Goal: Information Seeking & Learning: Learn about a topic

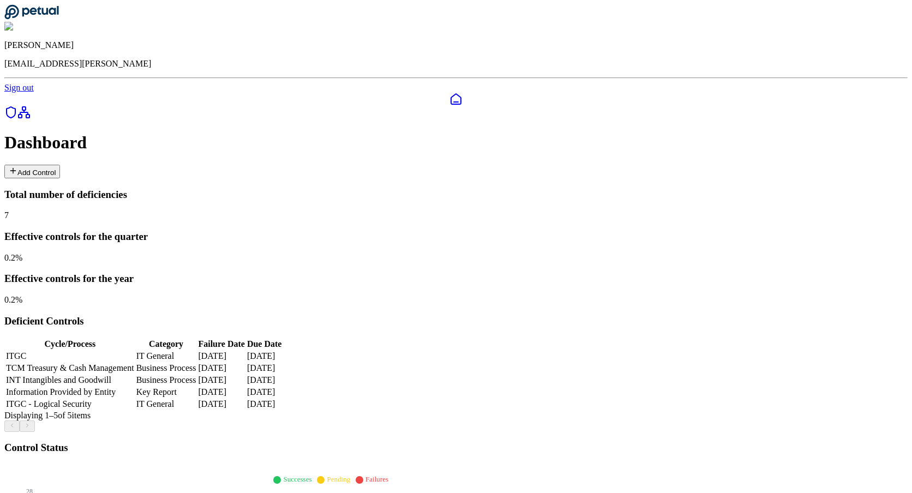
click at [435, 421] on div at bounding box center [455, 426] width 903 height 11
click at [135, 387] on td "Information Provided by Entity" at bounding box center [69, 392] width 129 height 11
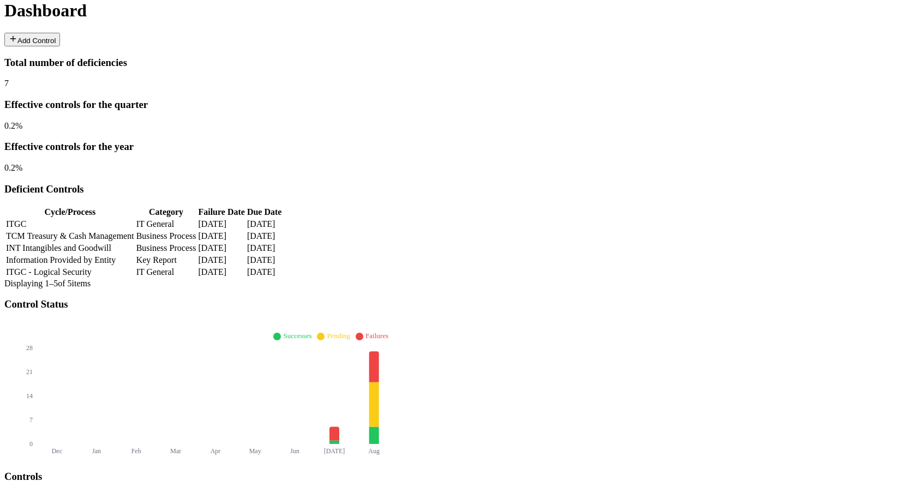
scroll to position [49, 0]
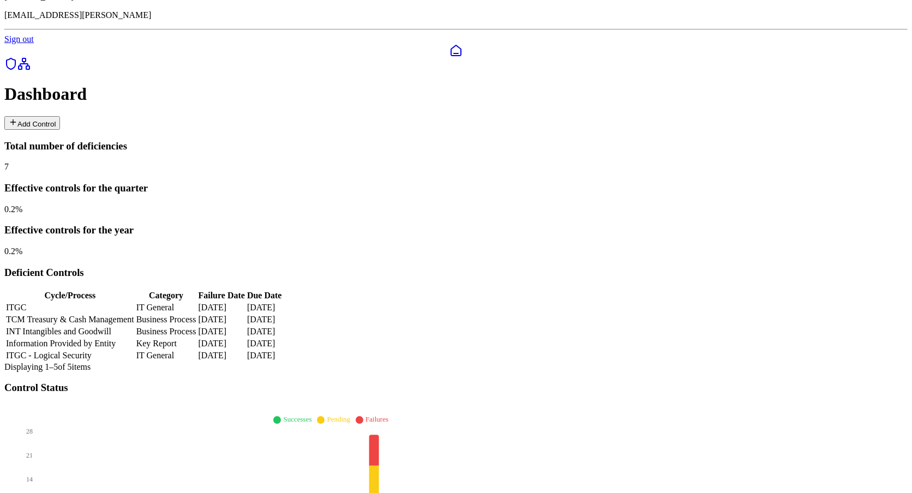
click at [131, 326] on td "INT Intangibles and Goodwill" at bounding box center [69, 331] width 129 height 11
type input "**********"
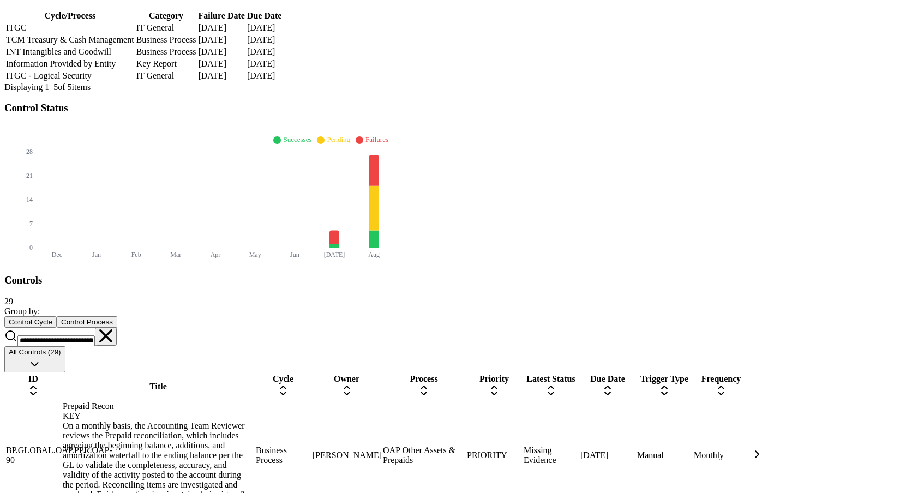
scroll to position [0, 0]
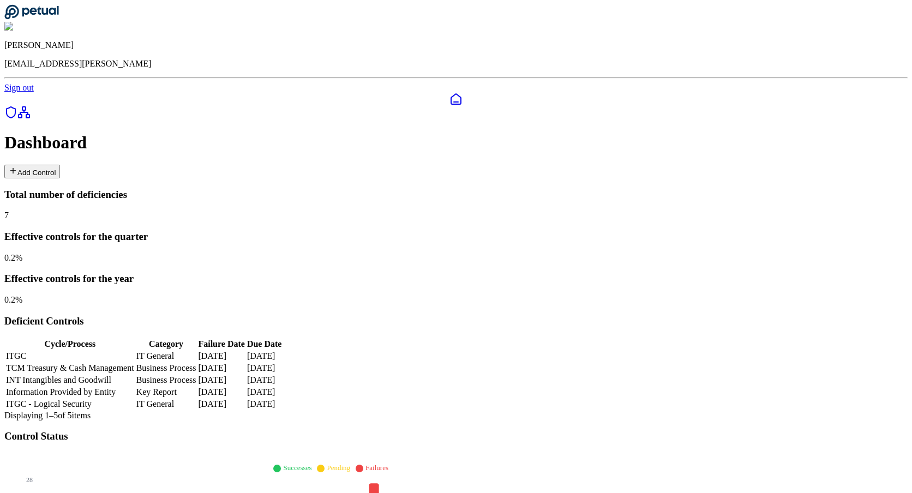
click at [197, 387] on td "Key Report" at bounding box center [166, 392] width 61 height 11
type input "**********"
click at [379, 483] on icon at bounding box center [374, 498] width 10 height 31
type input "**********"
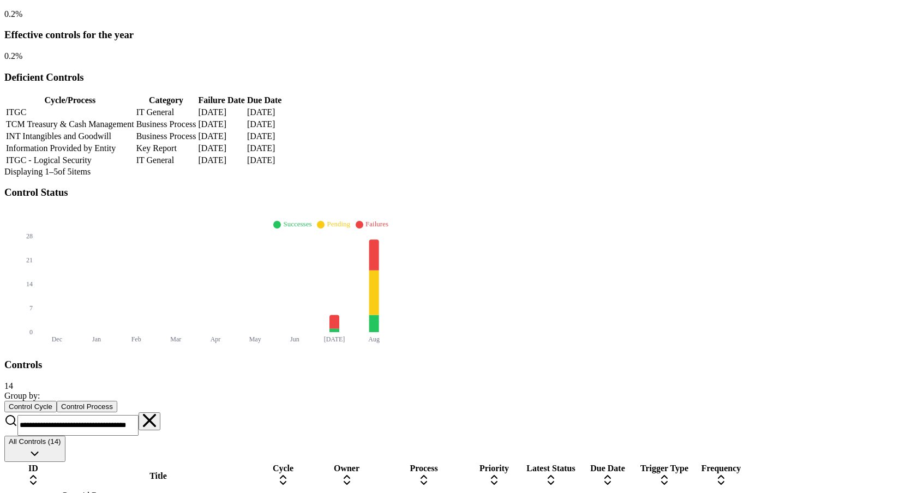
scroll to position [243, 0]
click at [156, 415] on icon at bounding box center [149, 421] width 13 height 13
click at [128, 414] on input at bounding box center [72, 424] width 110 height 21
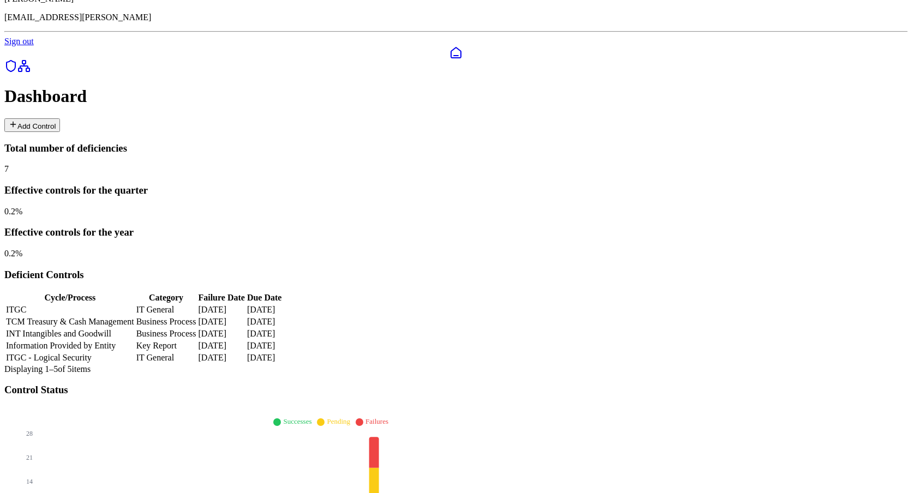
type input "*******"
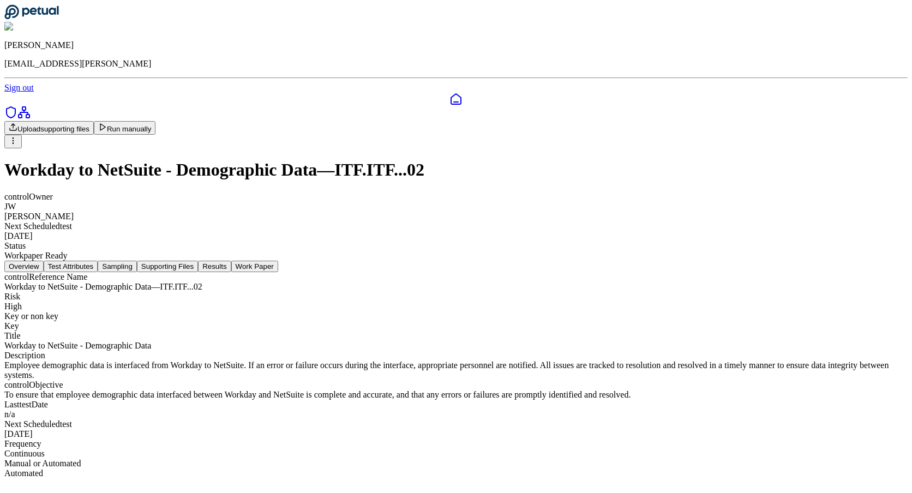
scroll to position [74, 0]
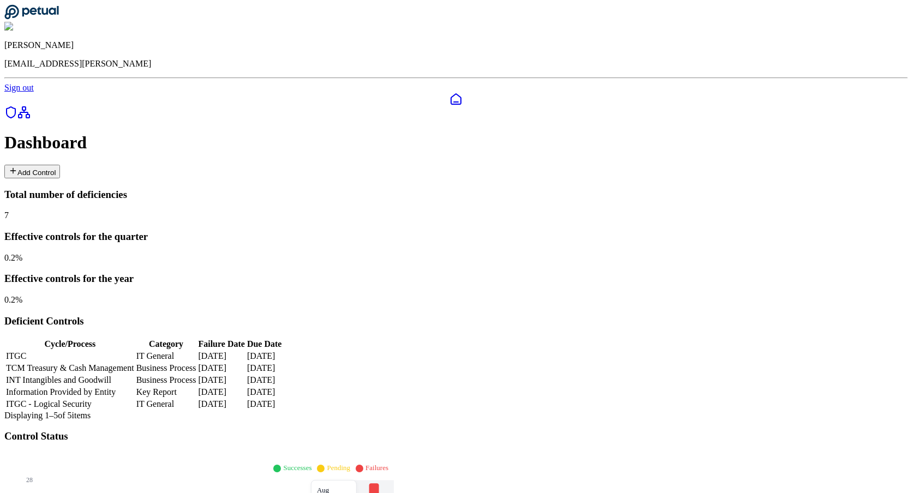
click at [197, 351] on td "IT General" at bounding box center [166, 356] width 61 height 11
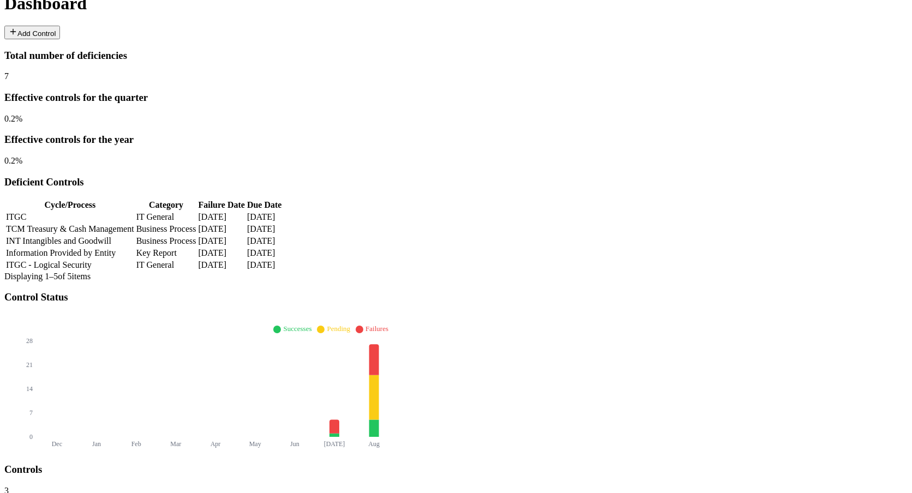
click at [197, 236] on td "Business Process" at bounding box center [166, 241] width 61 height 11
type input "**********"
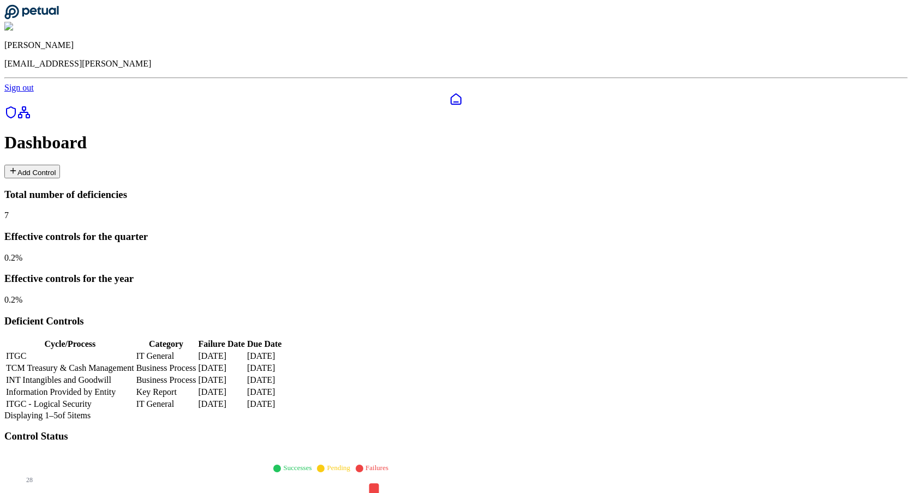
click at [197, 351] on td "IT General" at bounding box center [166, 356] width 61 height 11
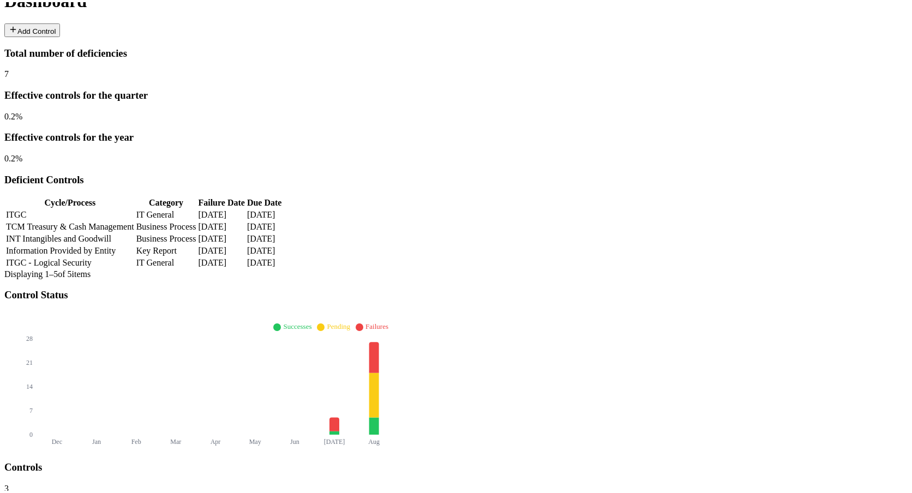
scroll to position [139, 0]
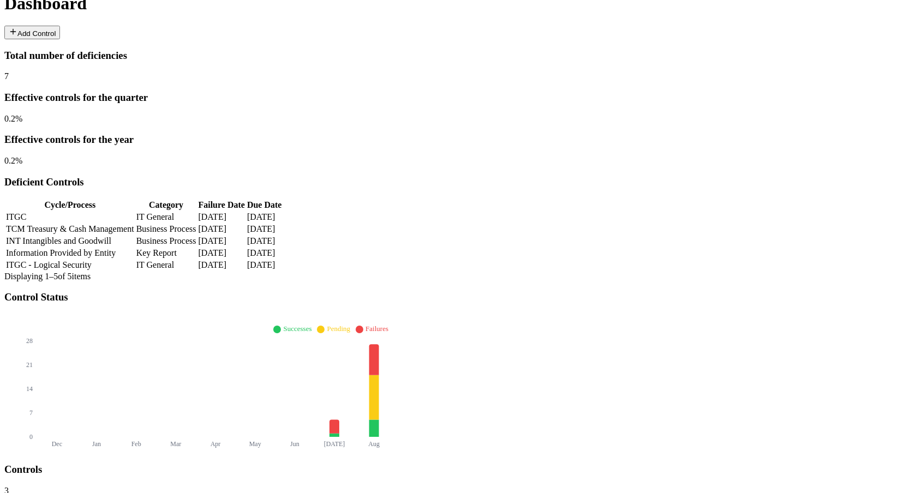
click at [197, 260] on td "IT General" at bounding box center [166, 265] width 61 height 11
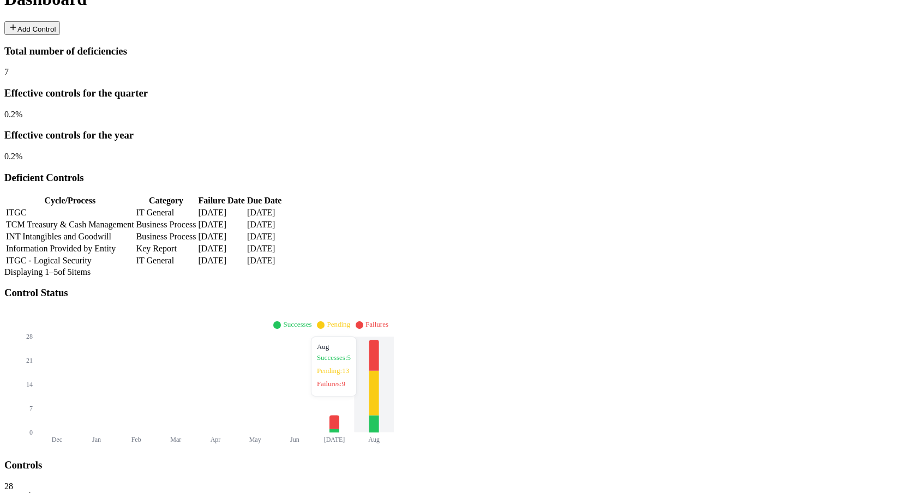
click at [379, 371] on icon at bounding box center [374, 393] width 10 height 45
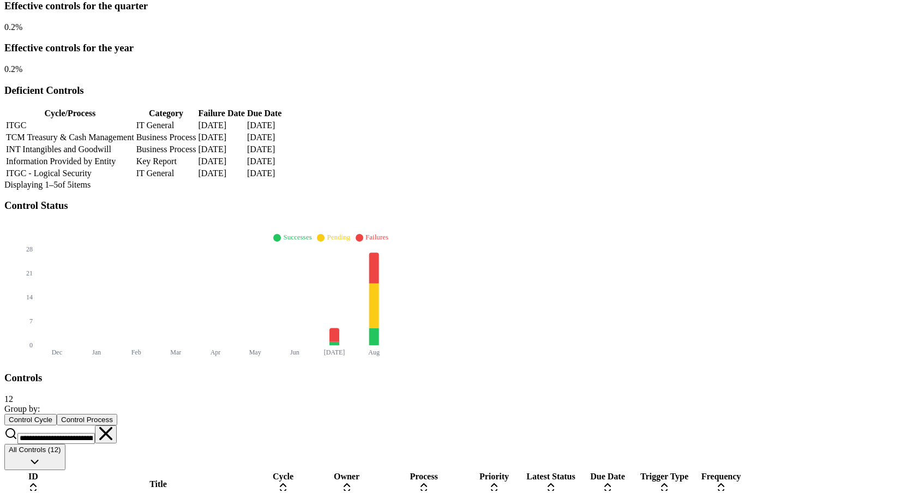
scroll to position [234, 0]
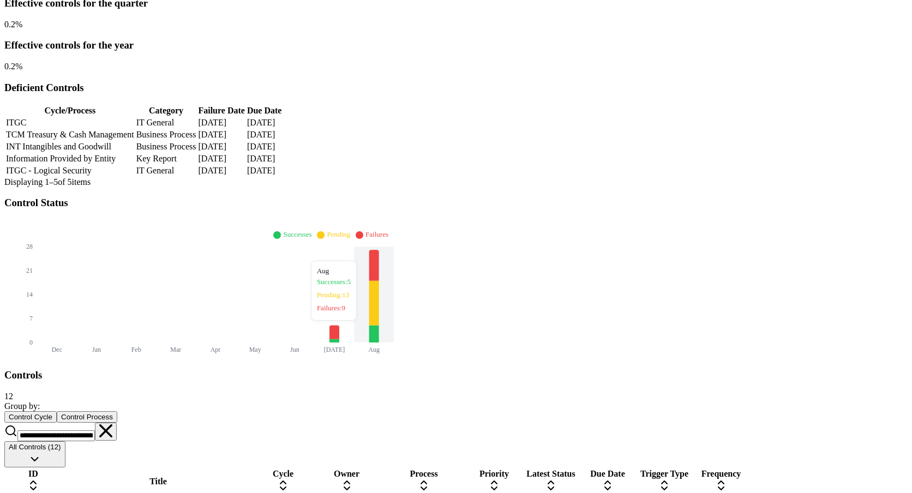
click at [379, 326] on icon at bounding box center [374, 334] width 10 height 17
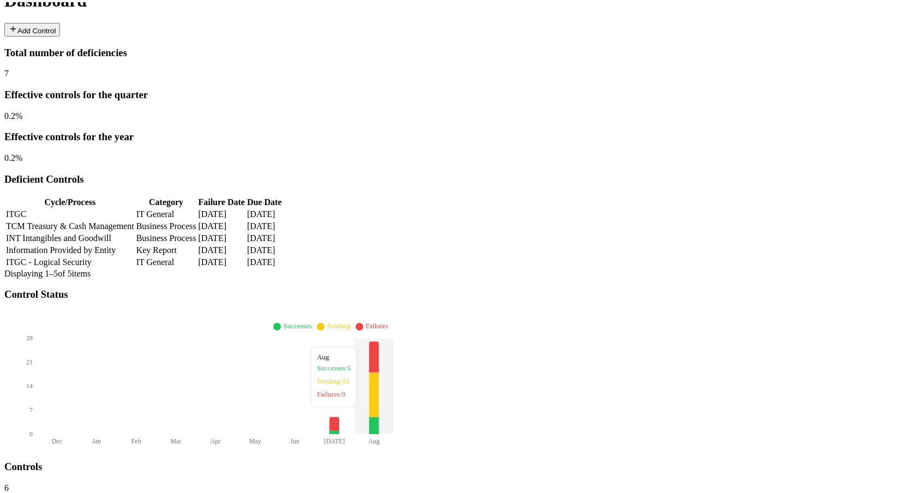
scroll to position [143, 0]
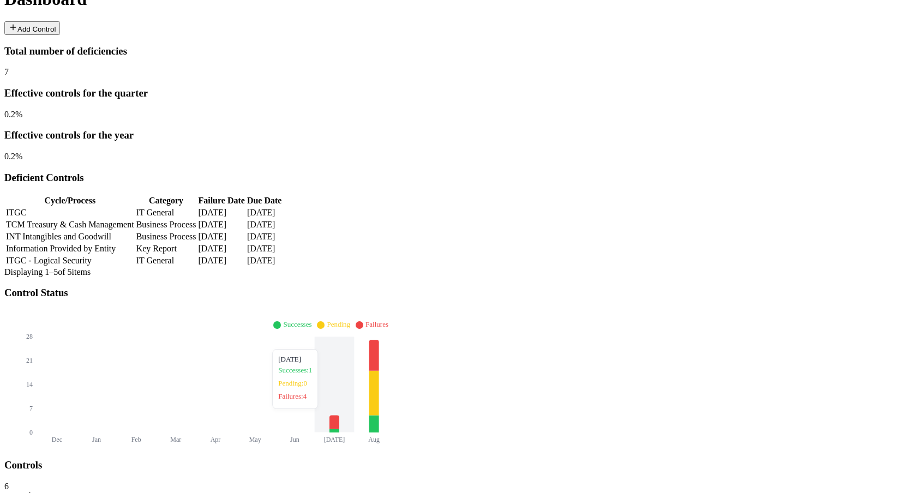
click at [339, 416] on icon at bounding box center [335, 423] width 10 height 14
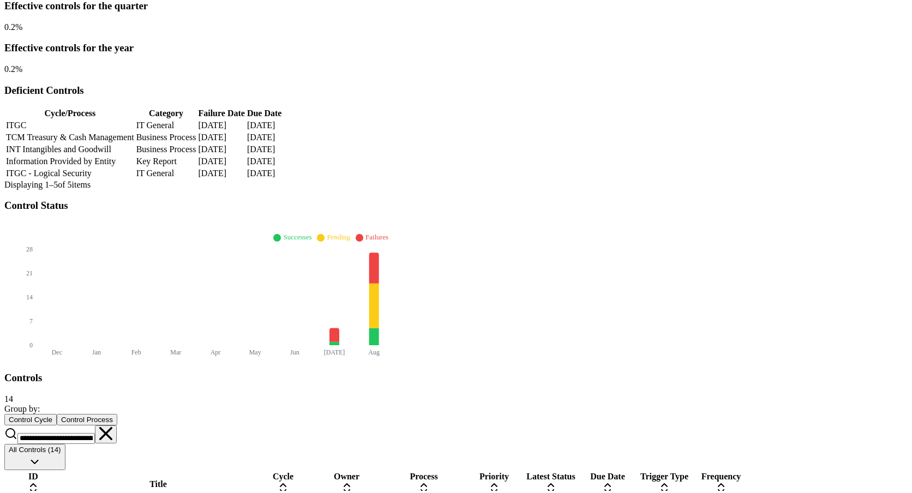
scroll to position [234, 0]
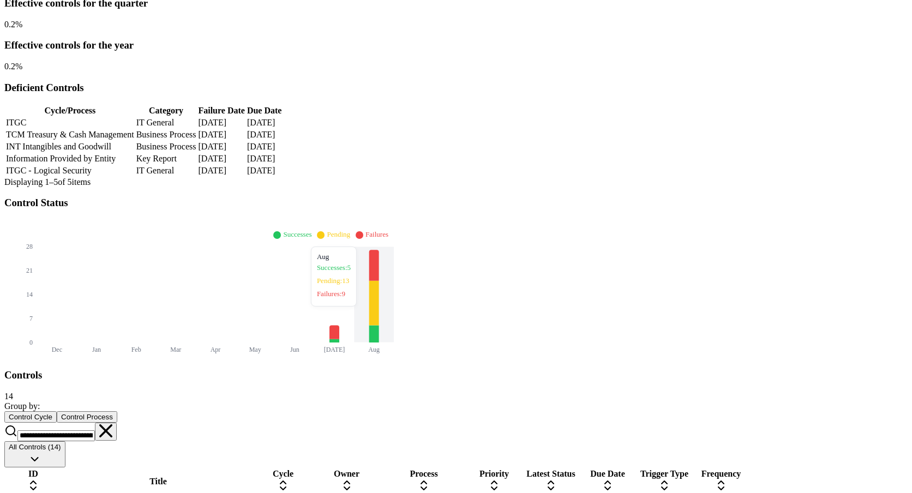
click at [379, 281] on icon at bounding box center [374, 303] width 10 height 45
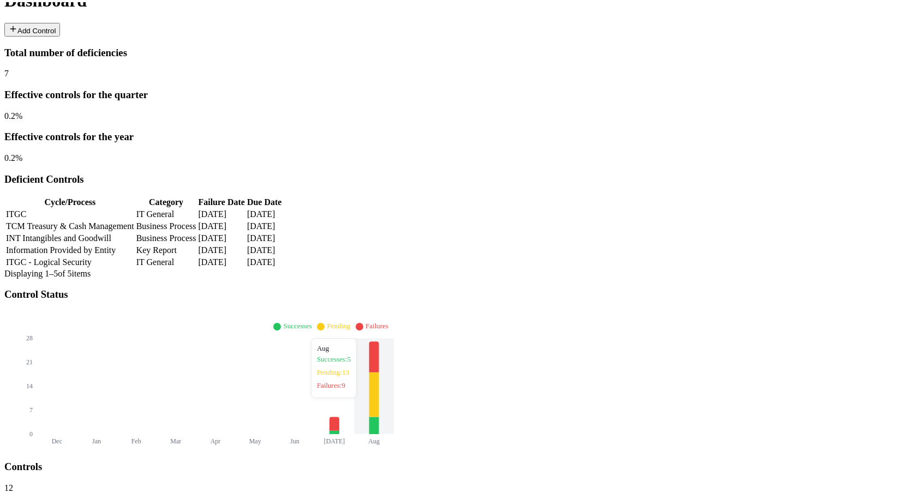
scroll to position [143, 0]
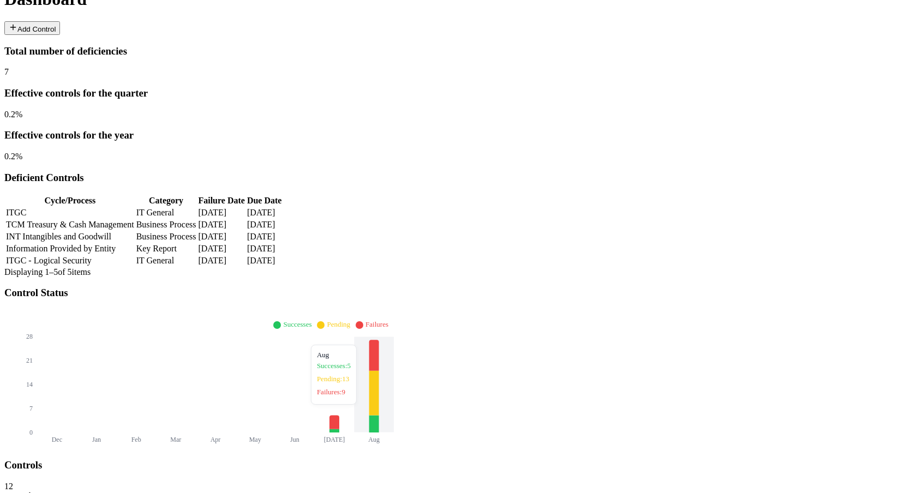
click at [379, 416] on icon at bounding box center [374, 424] width 10 height 17
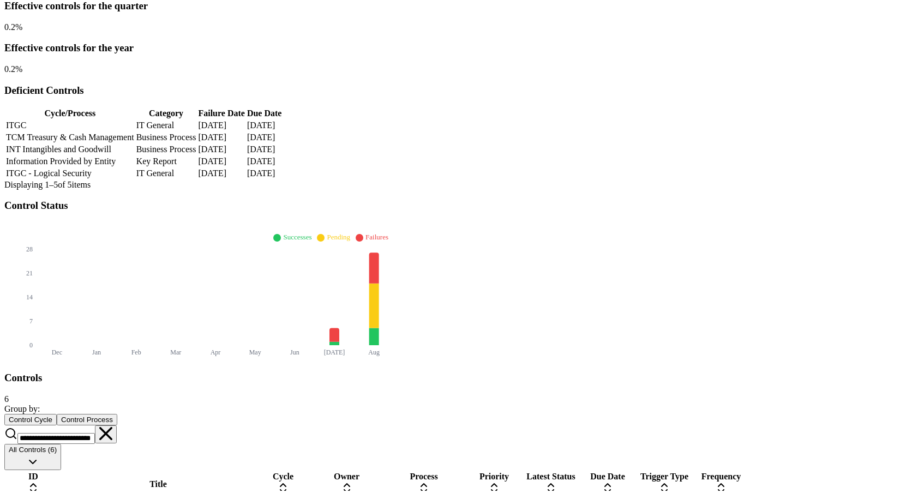
scroll to position [234, 0]
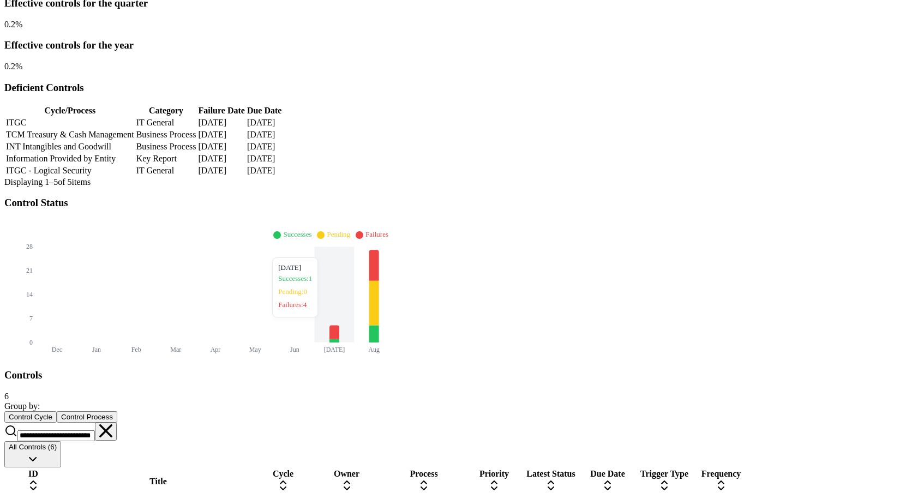
click at [339, 326] on icon at bounding box center [335, 333] width 10 height 14
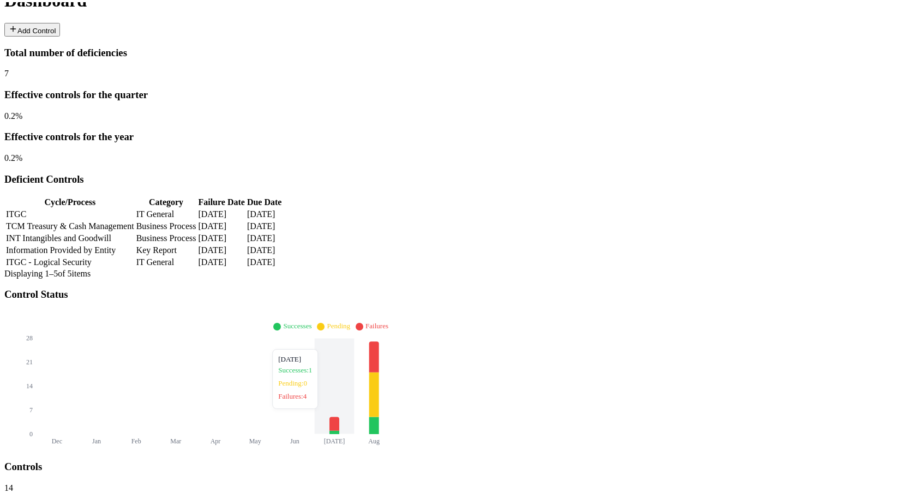
scroll to position [143, 0]
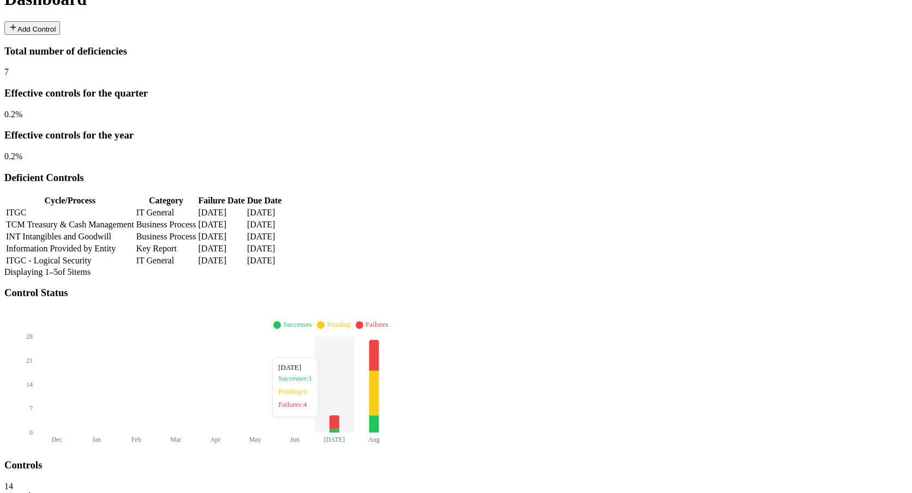
click at [339, 429] on icon at bounding box center [335, 430] width 10 height 3
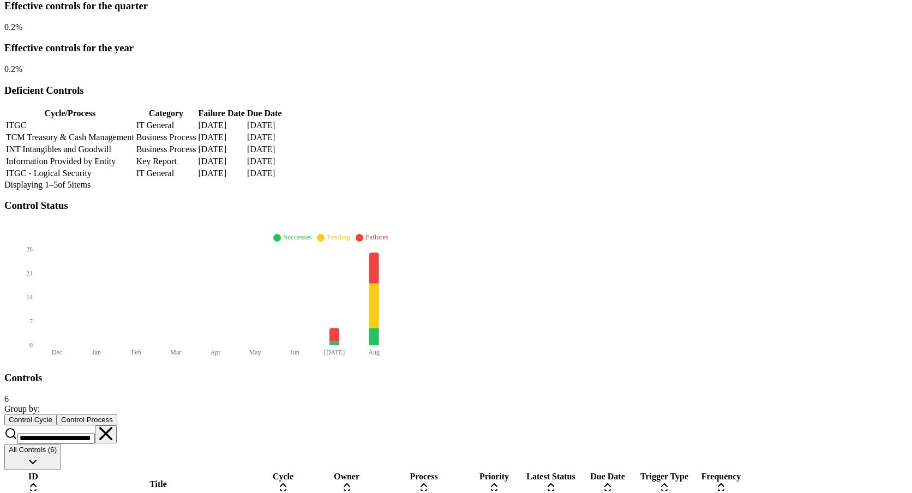
scroll to position [234, 0]
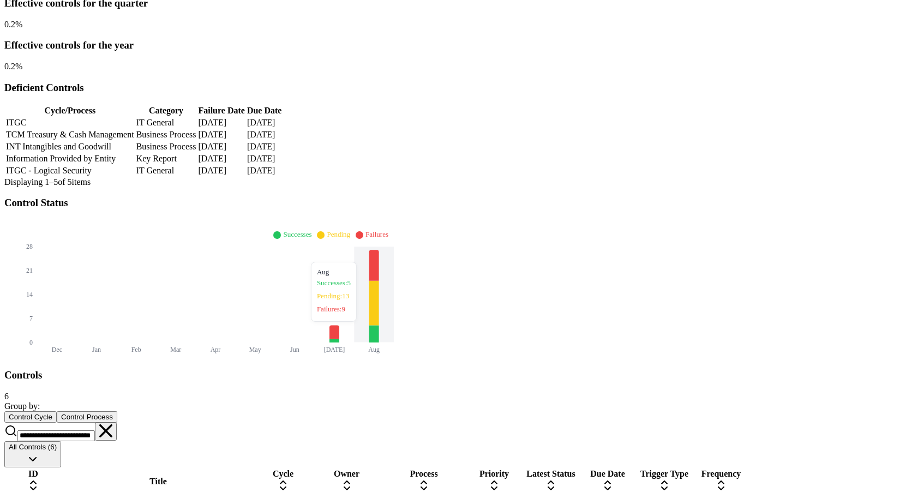
click at [379, 326] on icon at bounding box center [374, 334] width 10 height 17
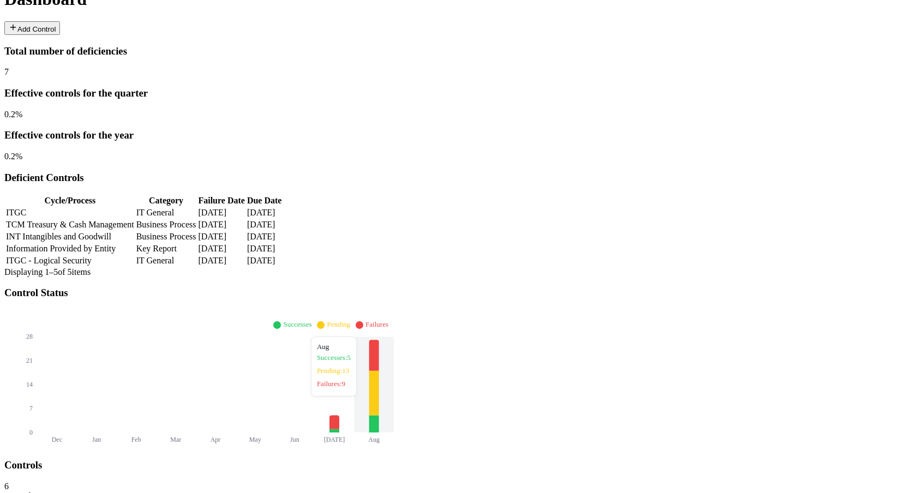
click at [379, 371] on icon at bounding box center [374, 393] width 10 height 45
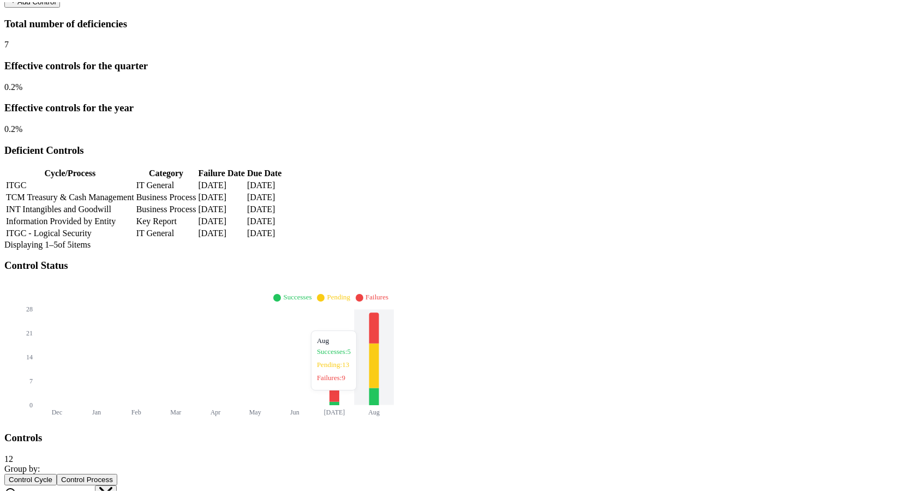
scroll to position [0, 0]
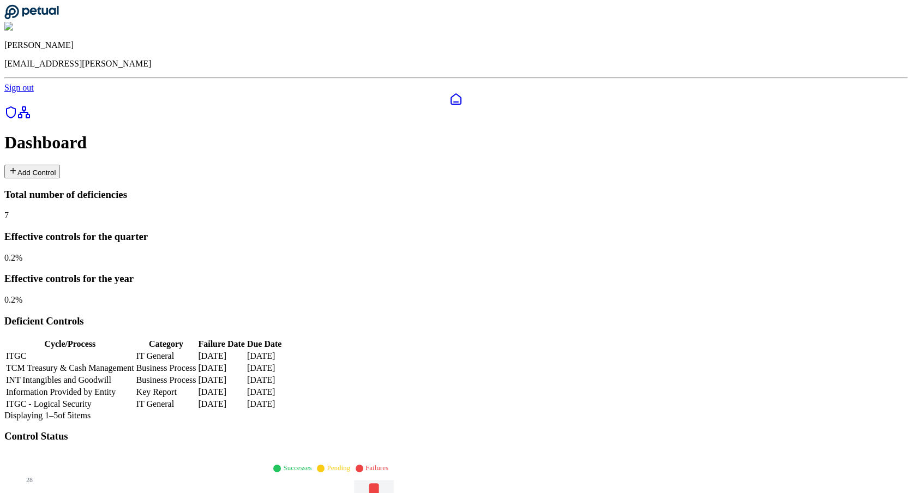
click at [379, 483] on icon at bounding box center [374, 498] width 10 height 31
type input "**********"
click at [135, 387] on td "Information Provided by Entity" at bounding box center [69, 392] width 129 height 11
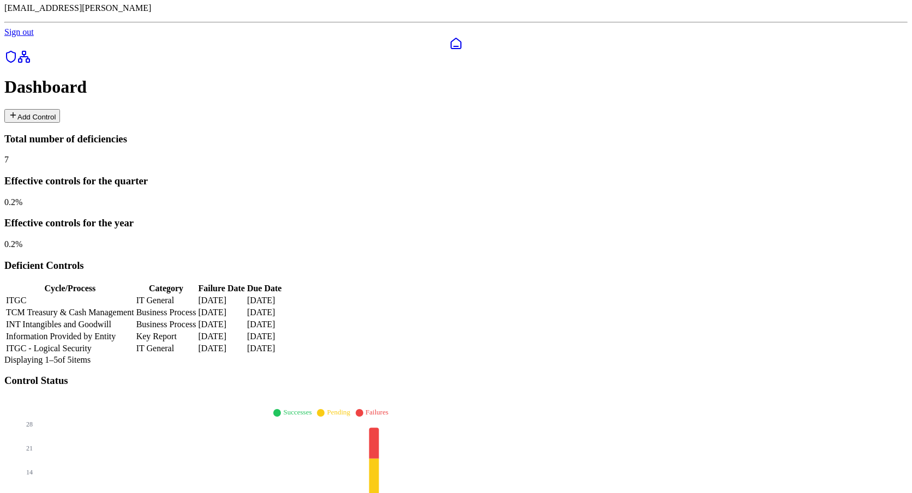
scroll to position [45, 0]
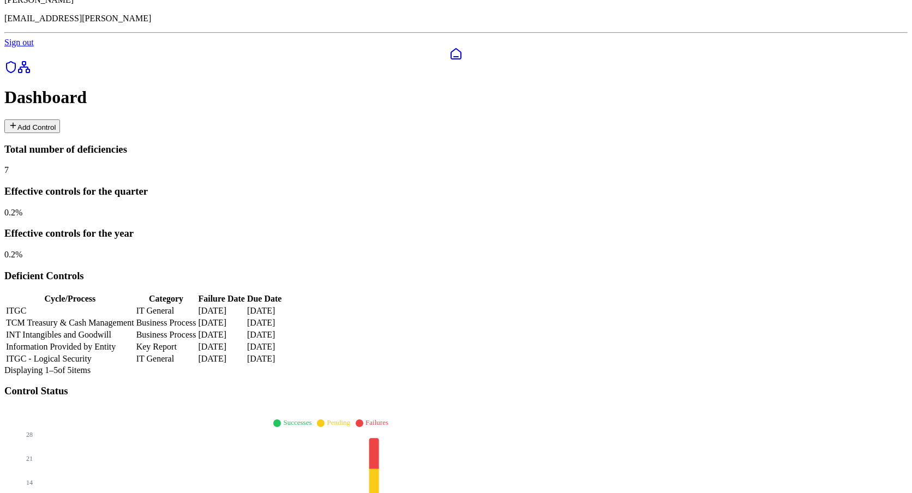
click at [197, 318] on td "Business Process" at bounding box center [166, 323] width 61 height 11
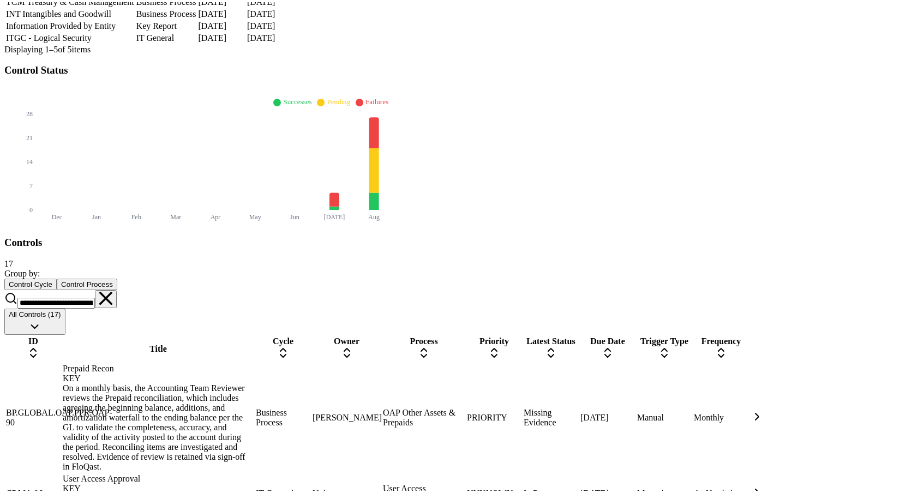
scroll to position [377, 0]
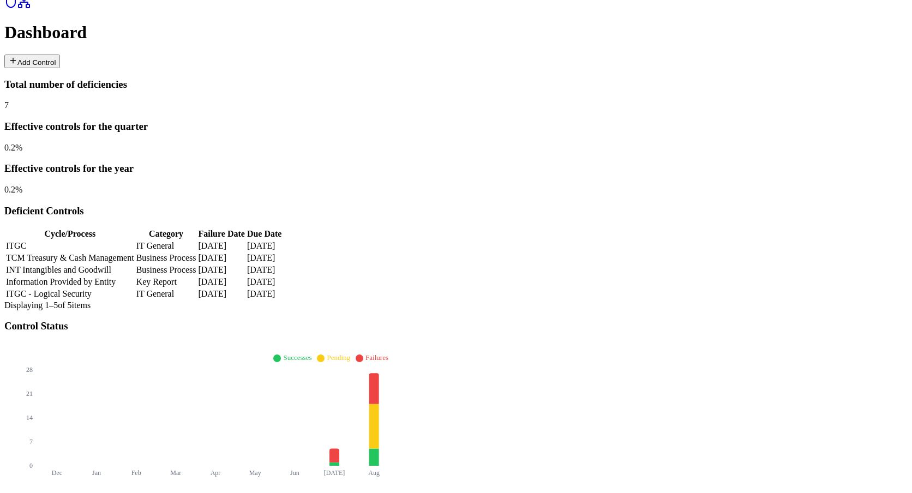
click at [197, 289] on td "IT General" at bounding box center [166, 294] width 61 height 11
type input "**********"
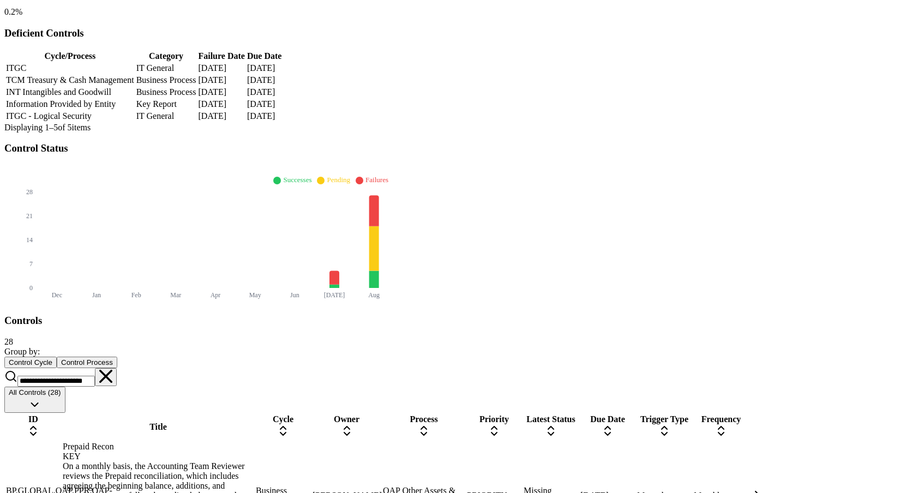
scroll to position [286, 0]
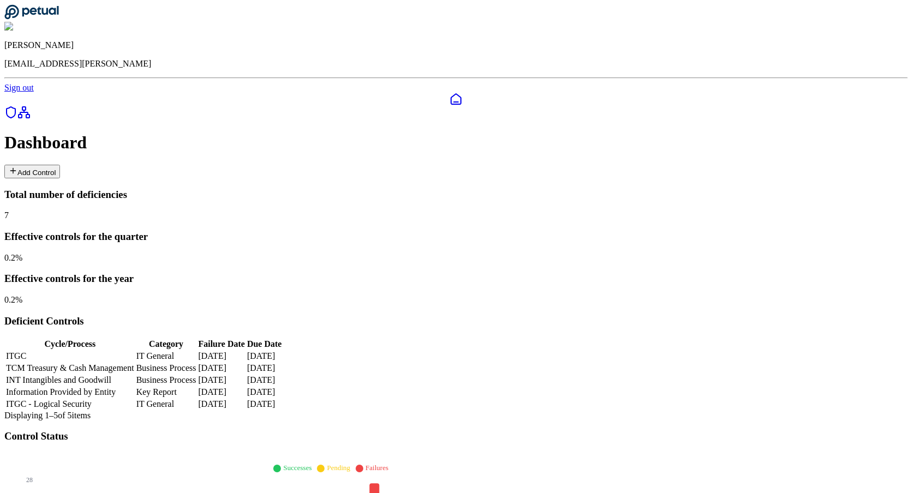
click at [197, 351] on td "IT General" at bounding box center [166, 356] width 61 height 11
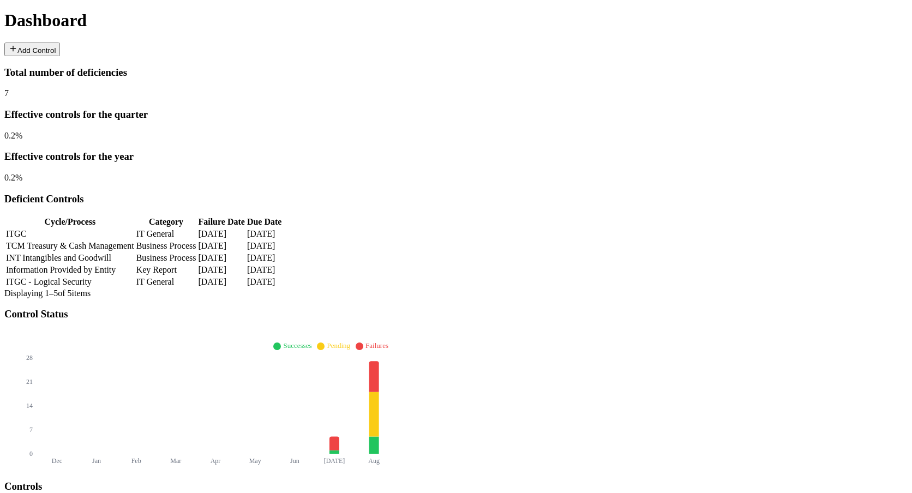
scroll to position [123, 0]
click at [379, 361] on icon at bounding box center [374, 376] width 10 height 31
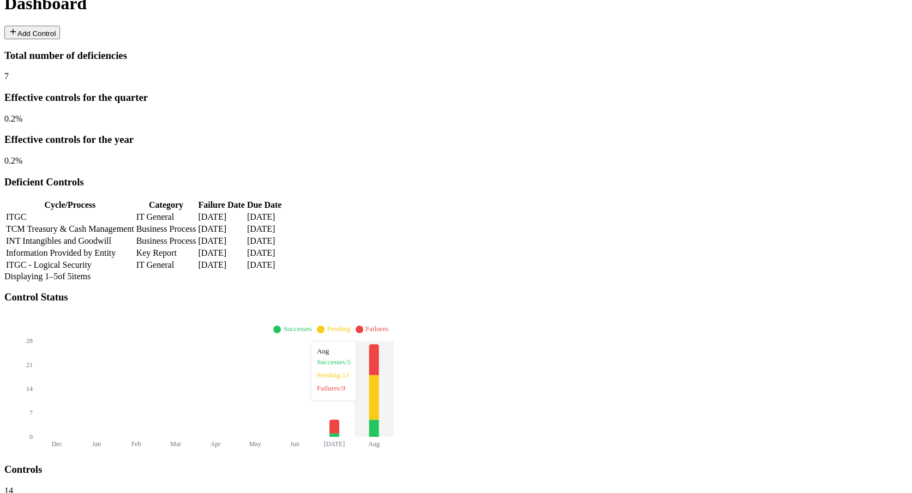
click at [379, 375] on icon at bounding box center [374, 397] width 10 height 45
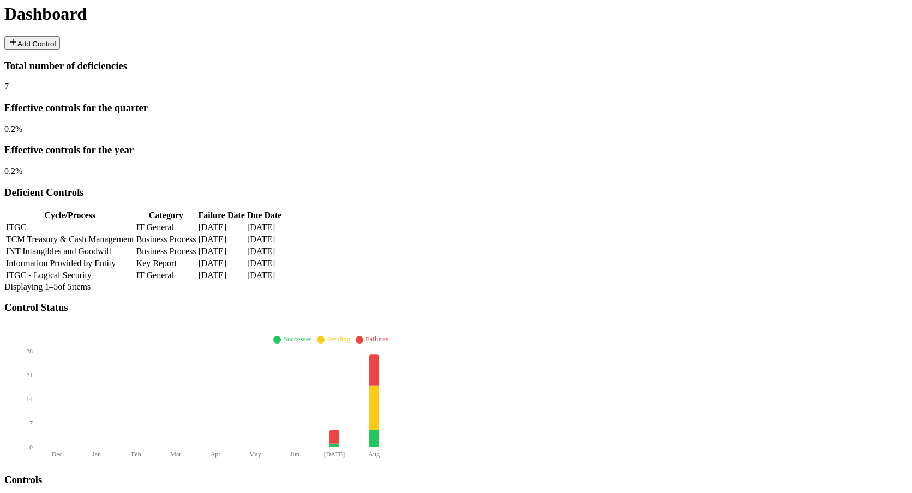
scroll to position [0, 0]
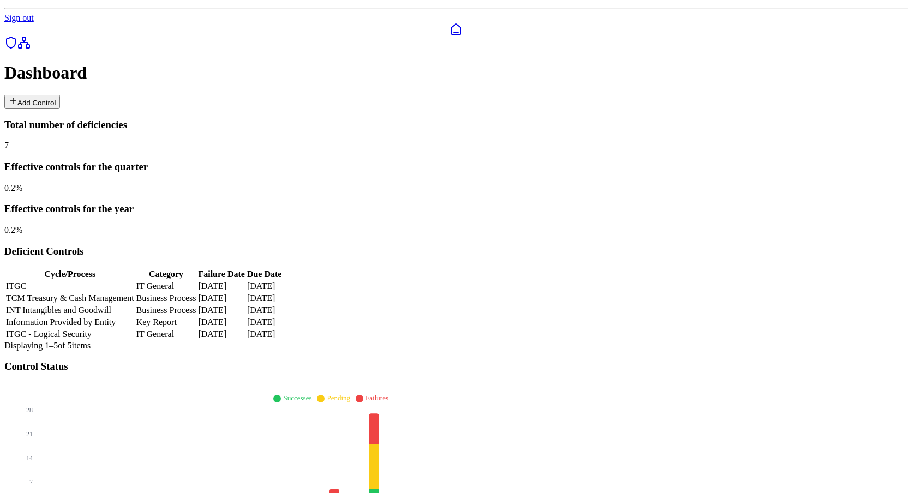
scroll to position [3, 0]
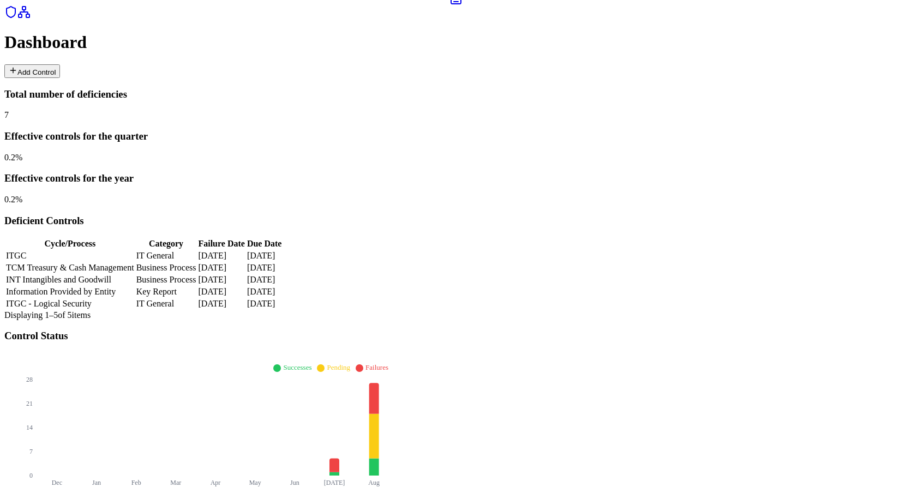
scroll to position [0, 0]
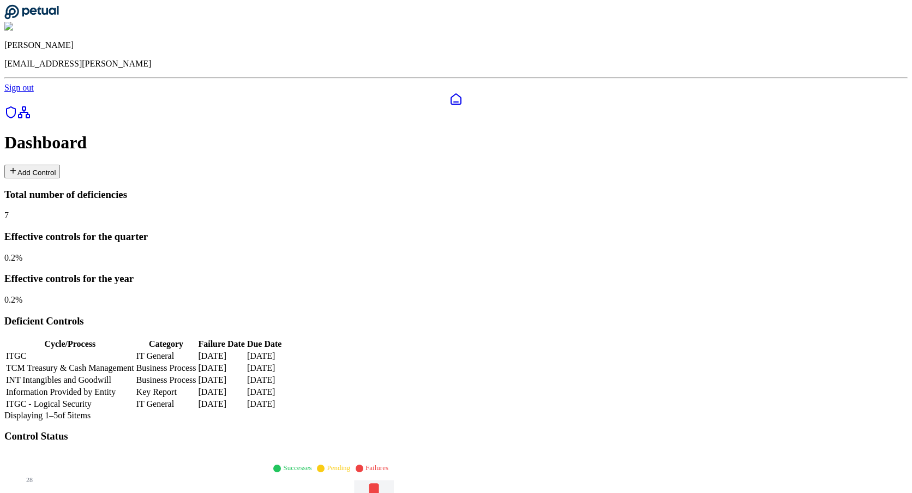
click at [379, 483] on icon at bounding box center [374, 498] width 10 height 31
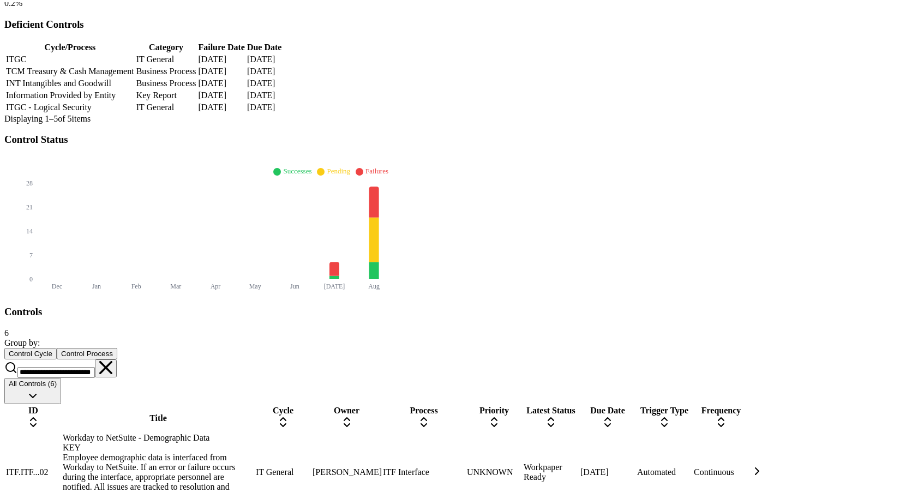
scroll to position [295, 0]
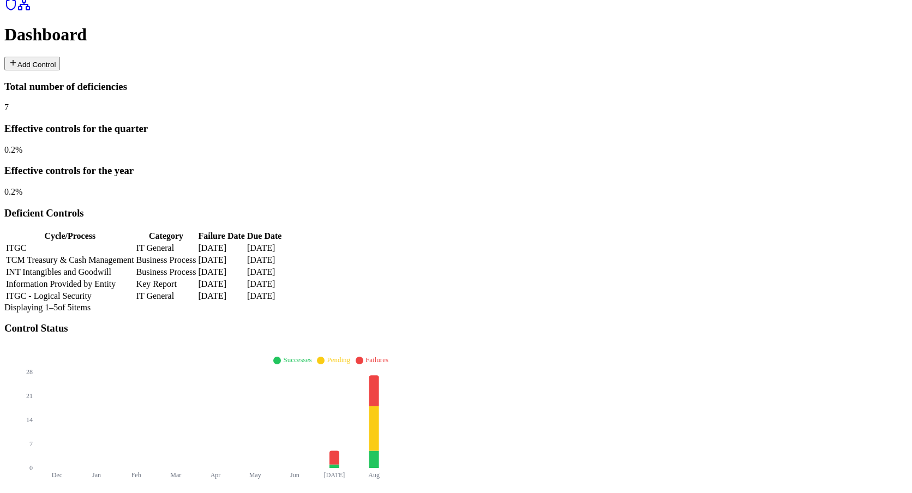
scroll to position [0, 0]
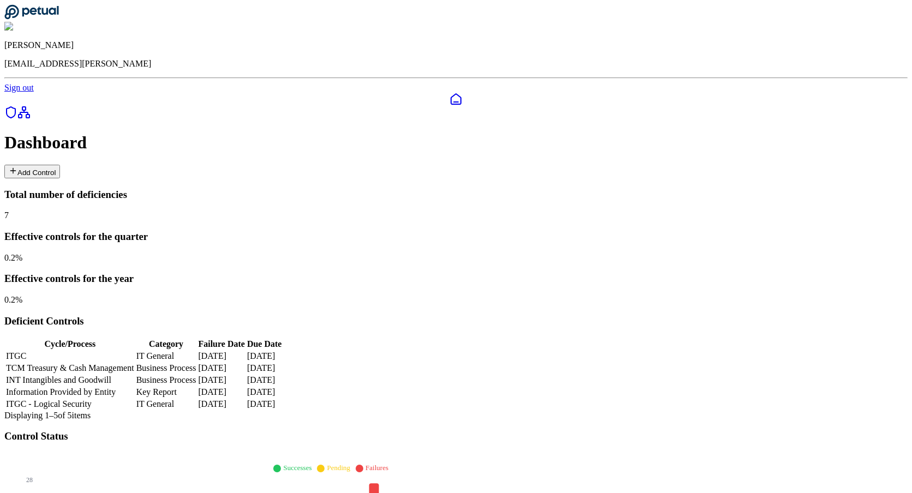
click at [197, 351] on td "IT General" at bounding box center [166, 356] width 61 height 11
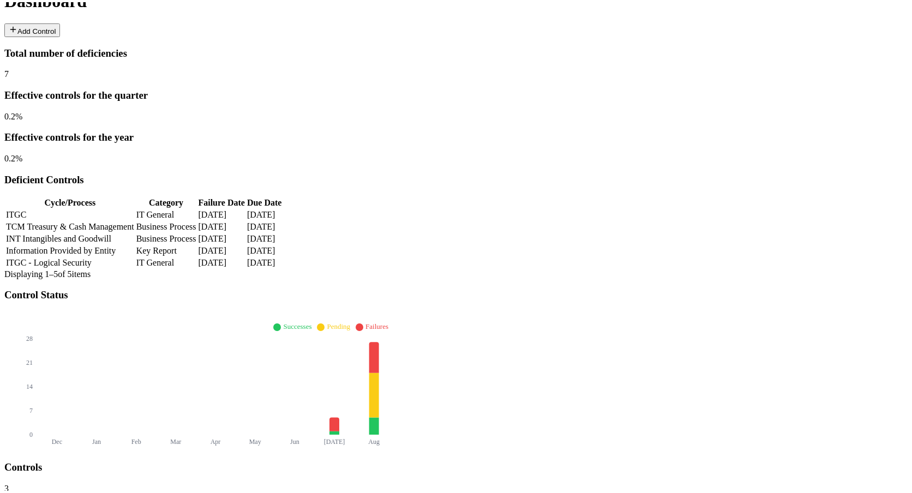
scroll to position [139, 0]
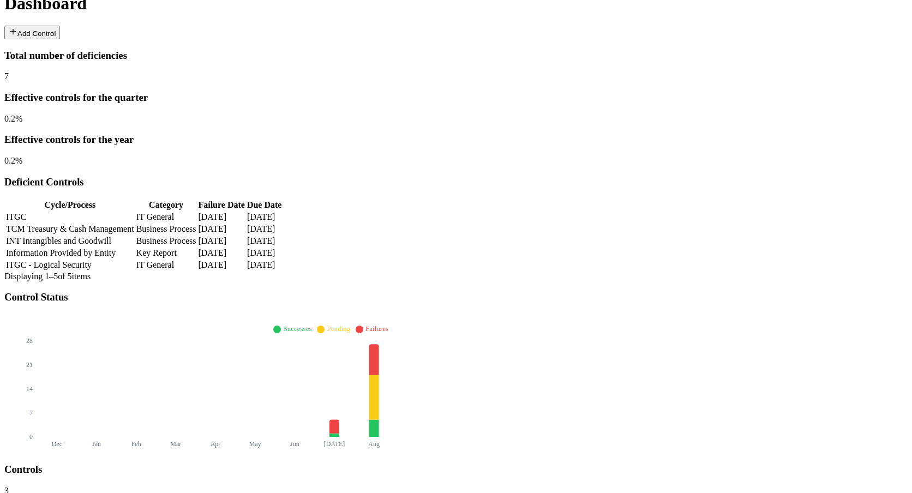
click at [197, 224] on td "Business Process" at bounding box center [166, 229] width 61 height 11
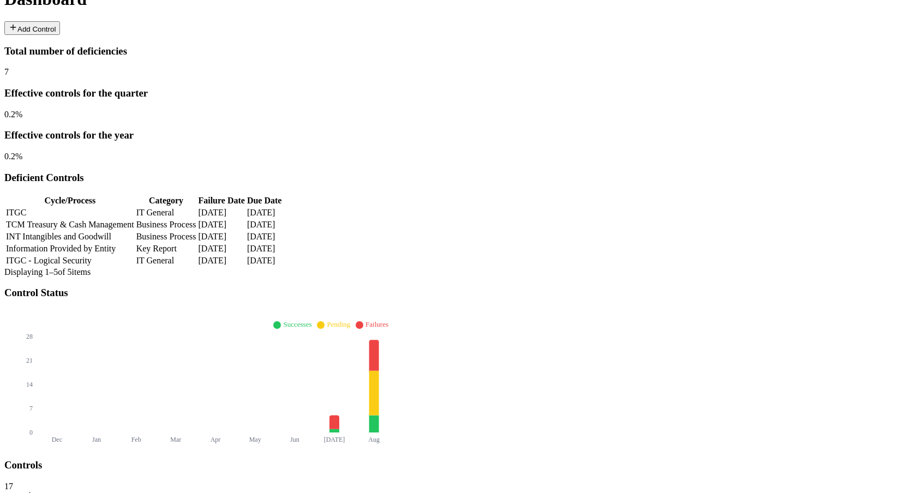
click at [197, 231] on td "Business Process" at bounding box center [166, 236] width 61 height 11
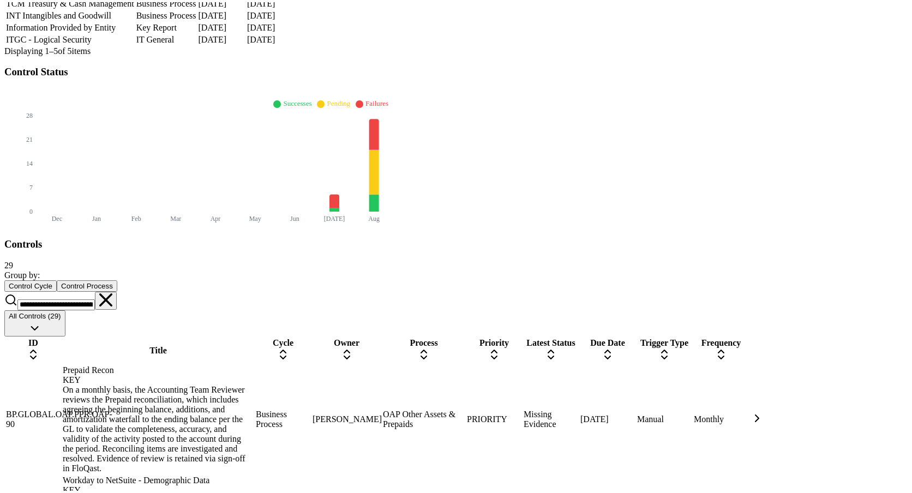
scroll to position [377, 0]
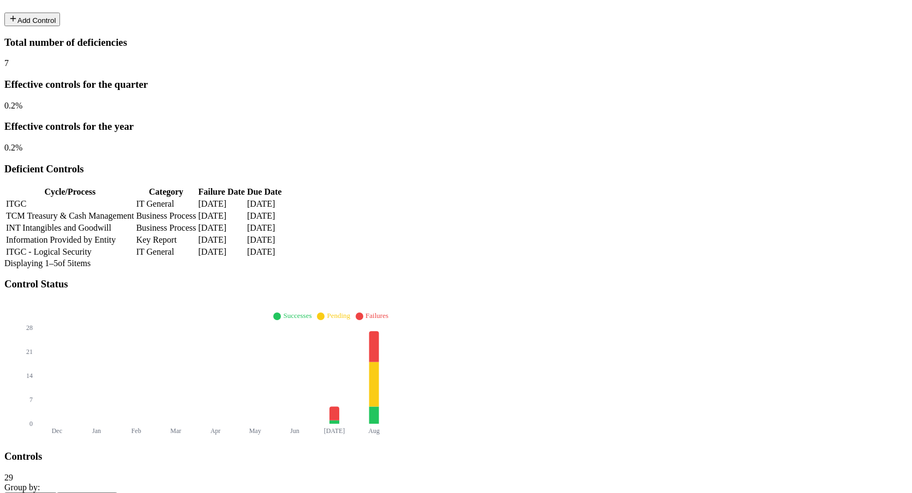
click at [197, 235] on td "Key Report" at bounding box center [166, 240] width 61 height 11
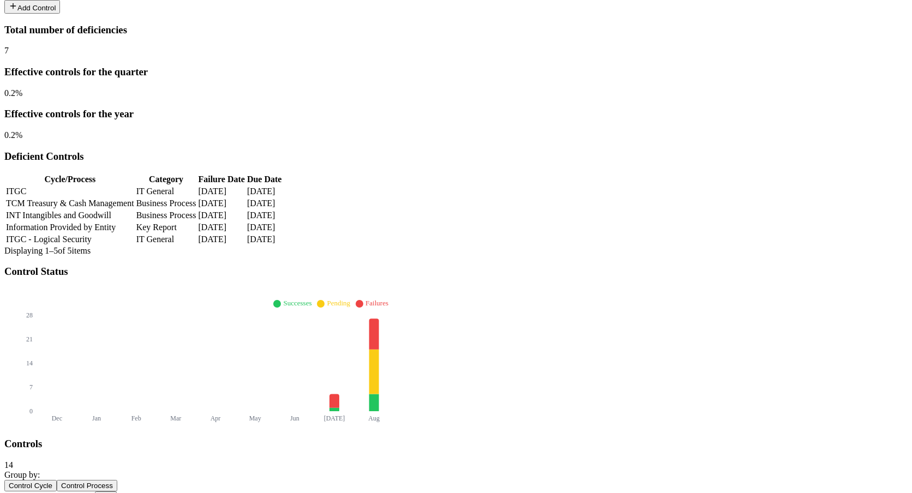
click at [197, 234] on td "IT General" at bounding box center [166, 239] width 61 height 11
type input "**********"
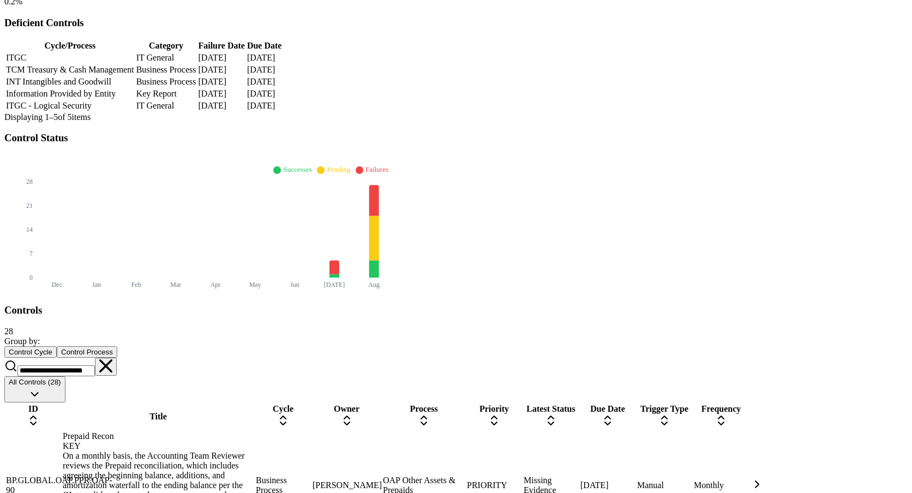
scroll to position [294, 0]
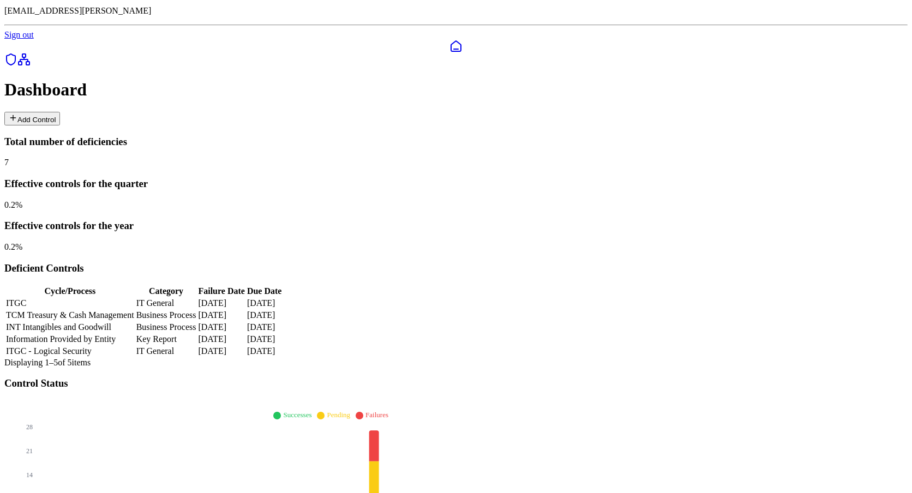
scroll to position [2, 0]
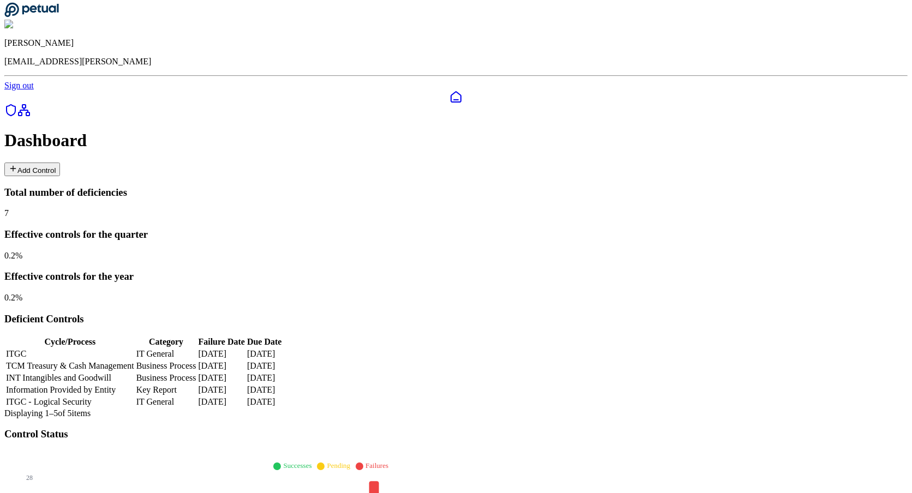
click at [135, 349] on td "ITGC" at bounding box center [69, 354] width 129 height 11
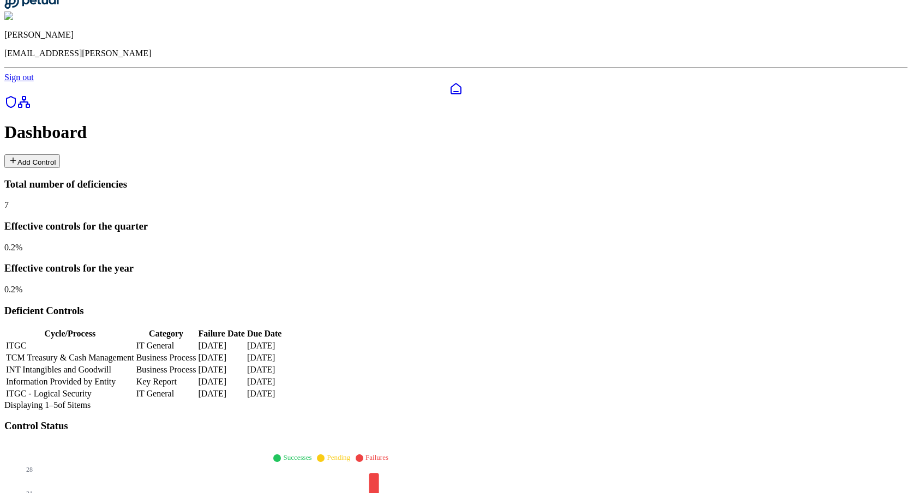
scroll to position [0, 0]
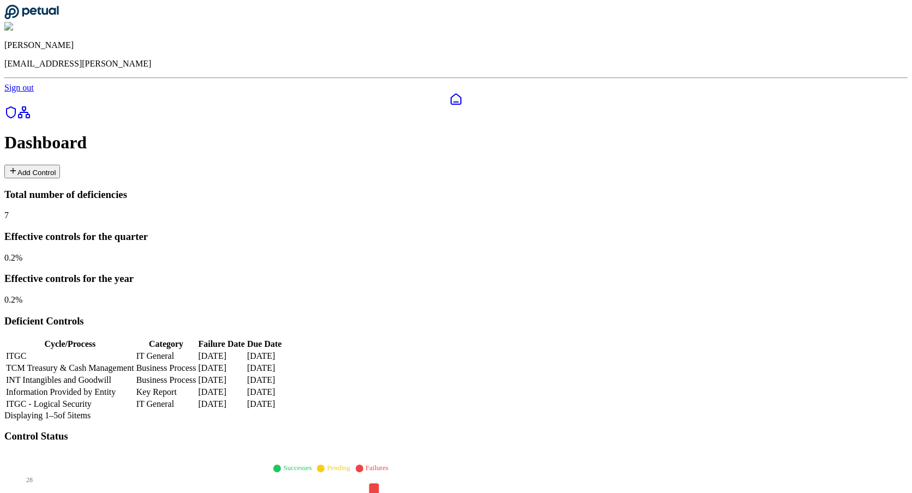
click at [197, 363] on td "Business Process" at bounding box center [166, 368] width 61 height 11
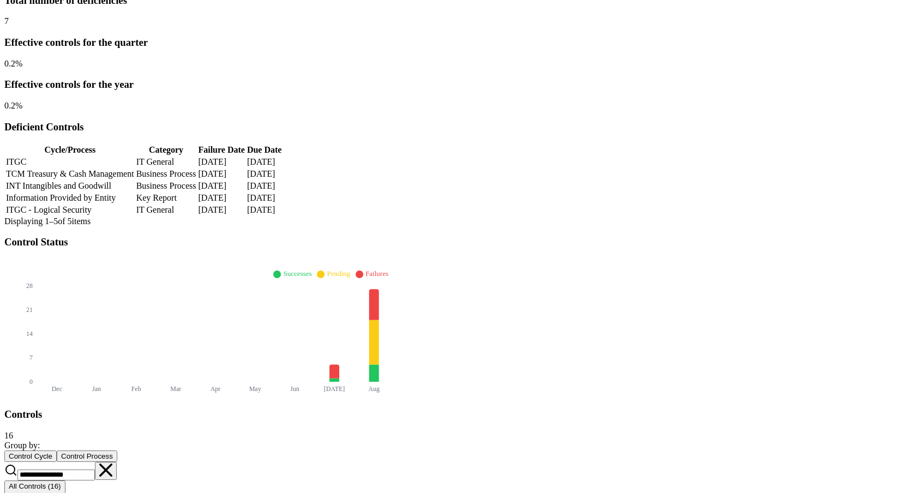
scroll to position [76, 0]
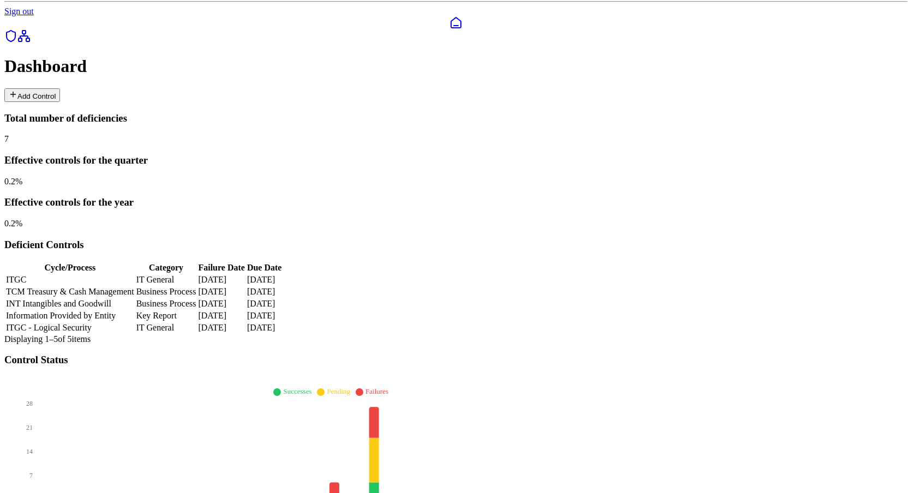
click at [197, 310] on td "Key Report" at bounding box center [166, 315] width 61 height 11
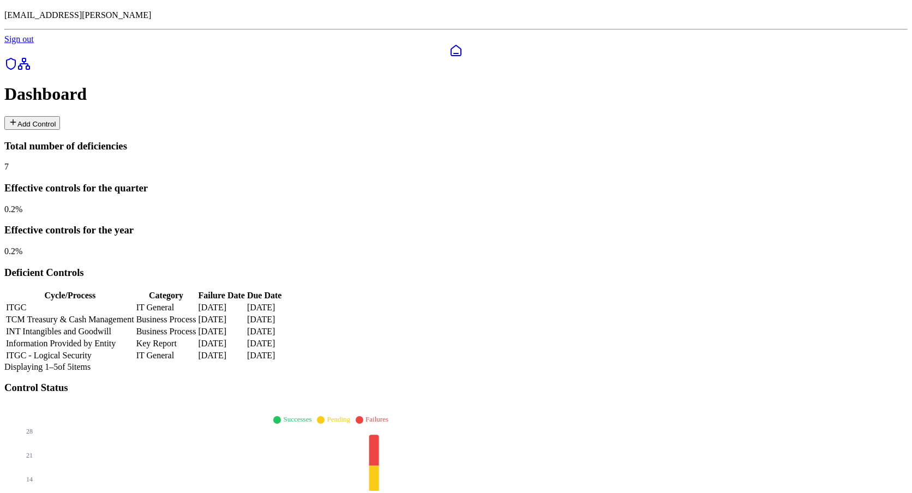
scroll to position [46, 0]
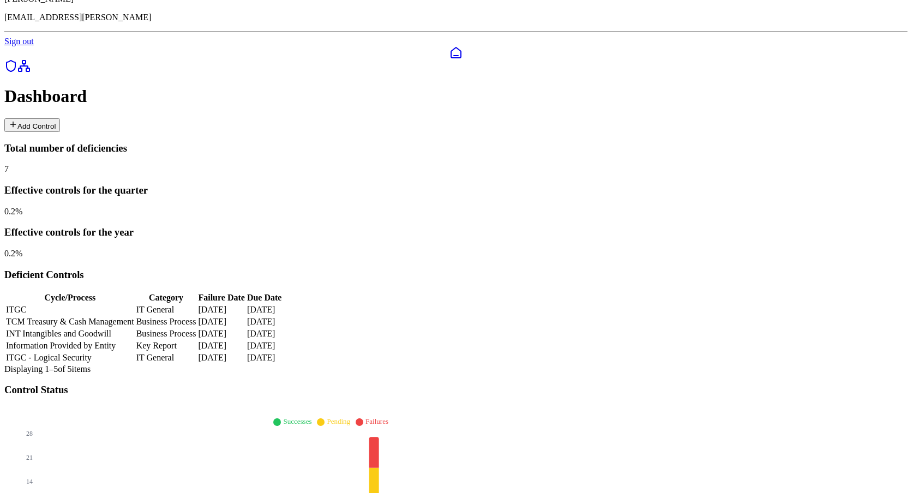
click at [197, 352] on td "IT General" at bounding box center [166, 357] width 61 height 11
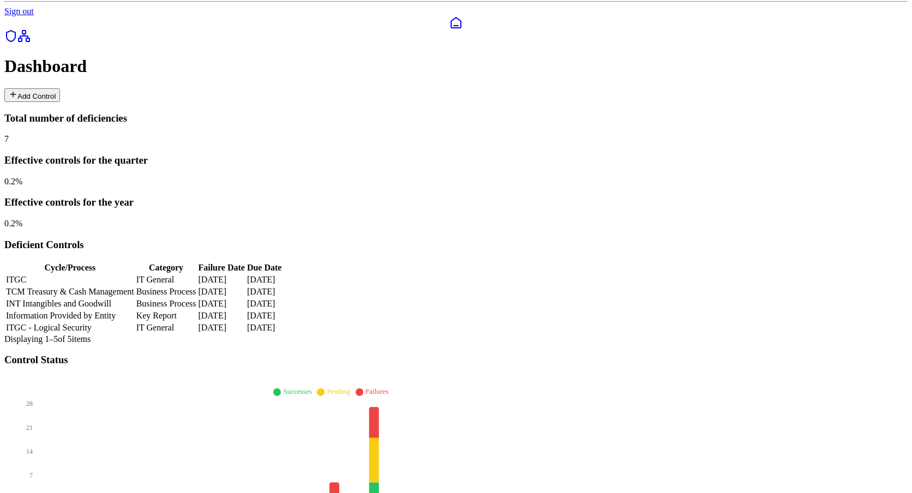
click at [197, 286] on td "Business Process" at bounding box center [166, 291] width 61 height 11
type input "**********"
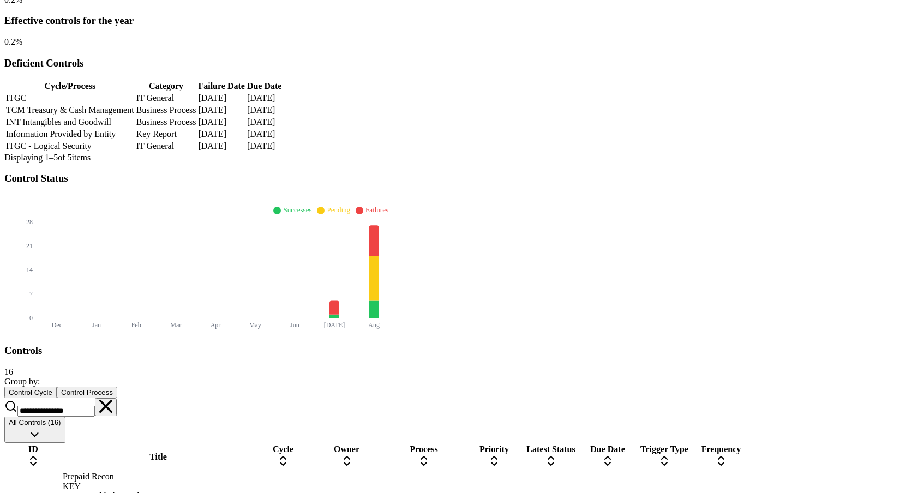
scroll to position [249, 0]
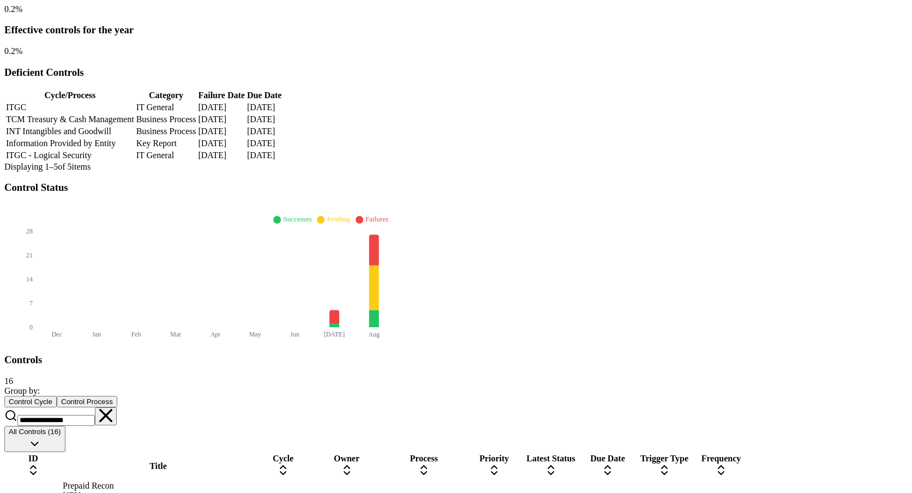
click at [112, 409] on icon at bounding box center [105, 415] width 13 height 13
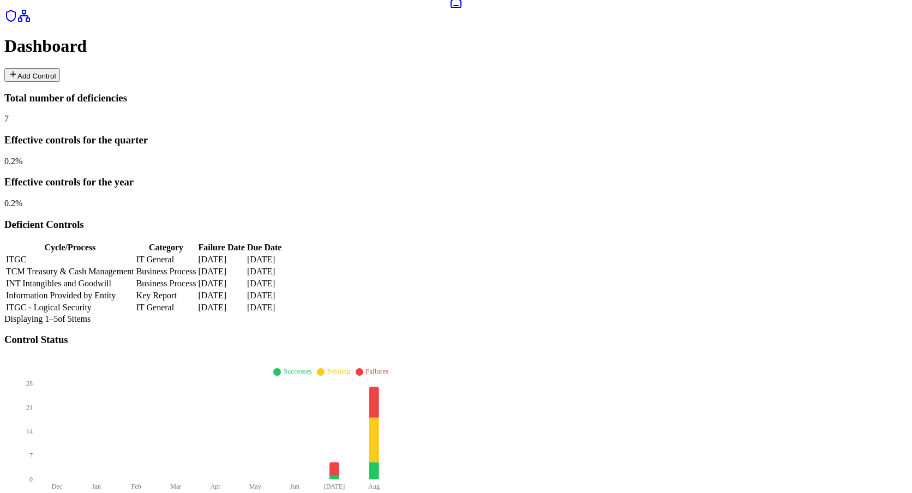
scroll to position [0, 0]
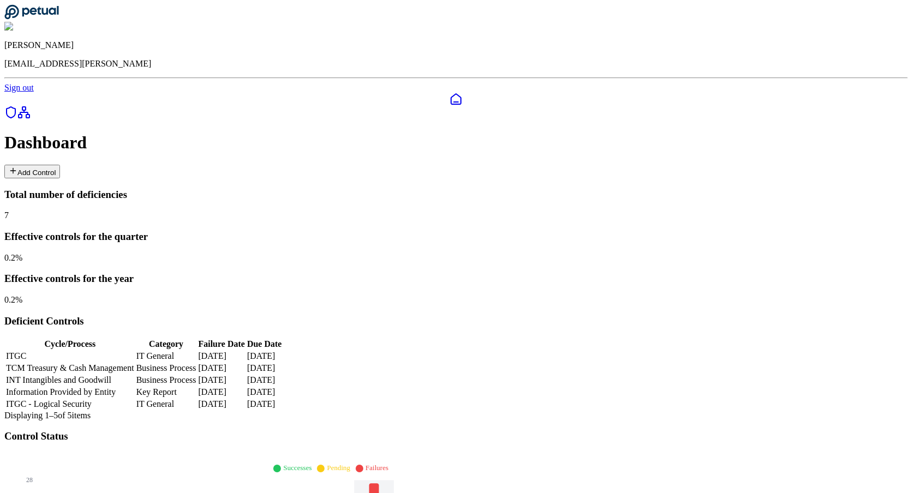
click at [379, 483] on icon at bounding box center [374, 498] width 10 height 31
type input "**********"
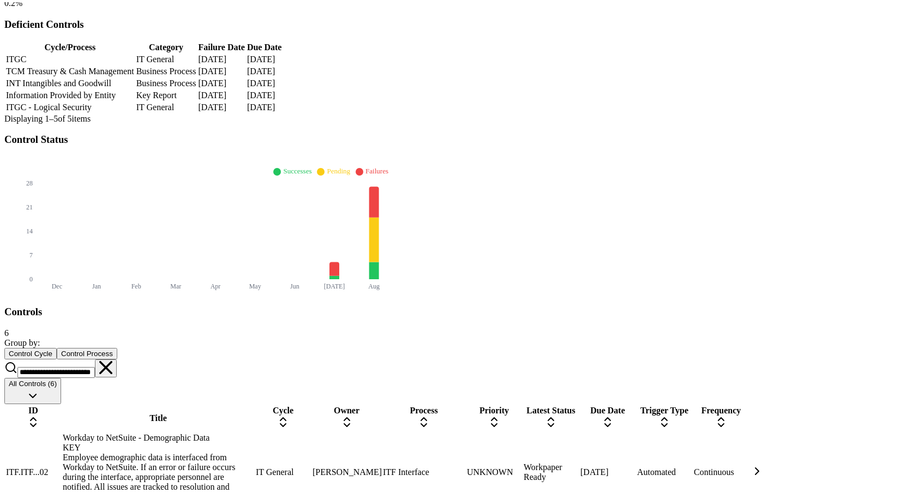
scroll to position [295, 0]
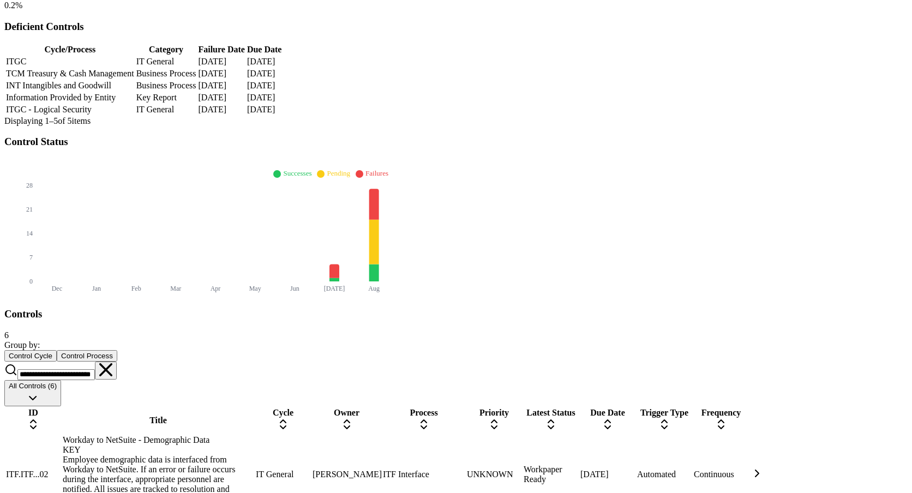
click at [112, 363] on icon at bounding box center [105, 369] width 13 height 13
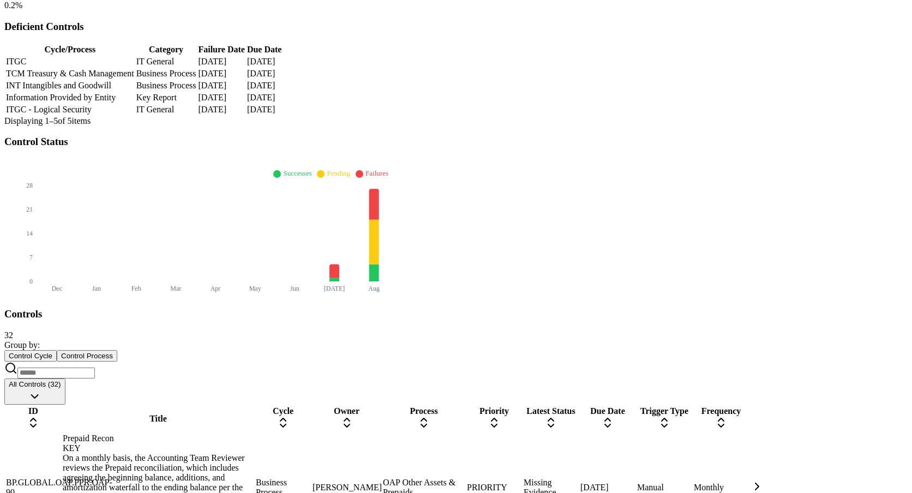
scroll to position [0, 0]
